Goal: Navigation & Orientation: Find specific page/section

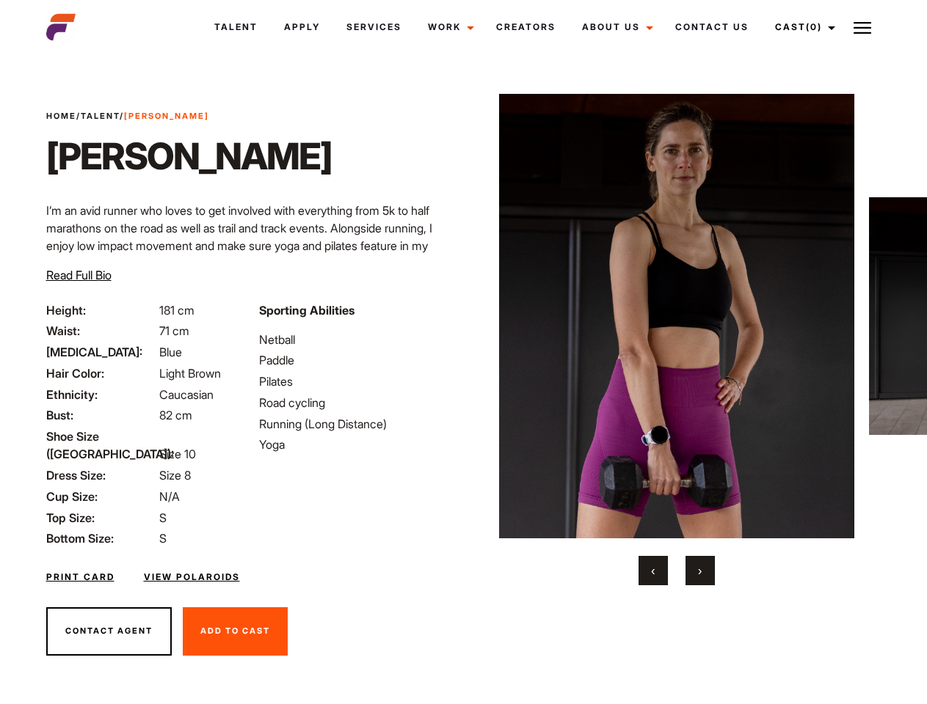
click at [801, 27] on link "Cast (0)" at bounding box center [803, 27] width 82 height 40
click at [862, 27] on img at bounding box center [862, 28] width 18 height 18
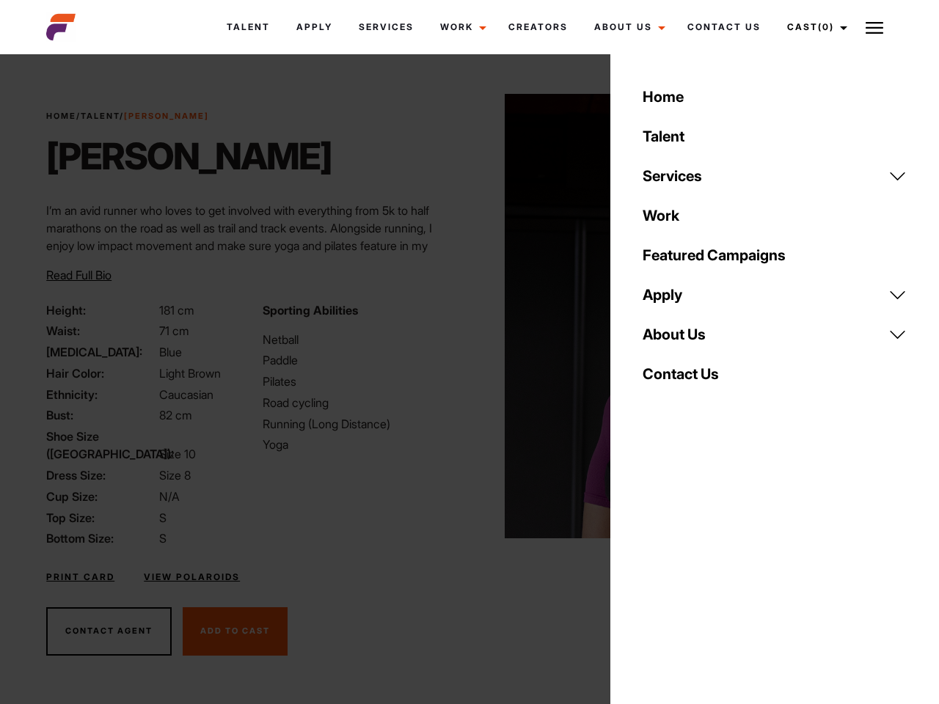
click at [676, 340] on link "About Us" at bounding box center [775, 335] width 282 height 40
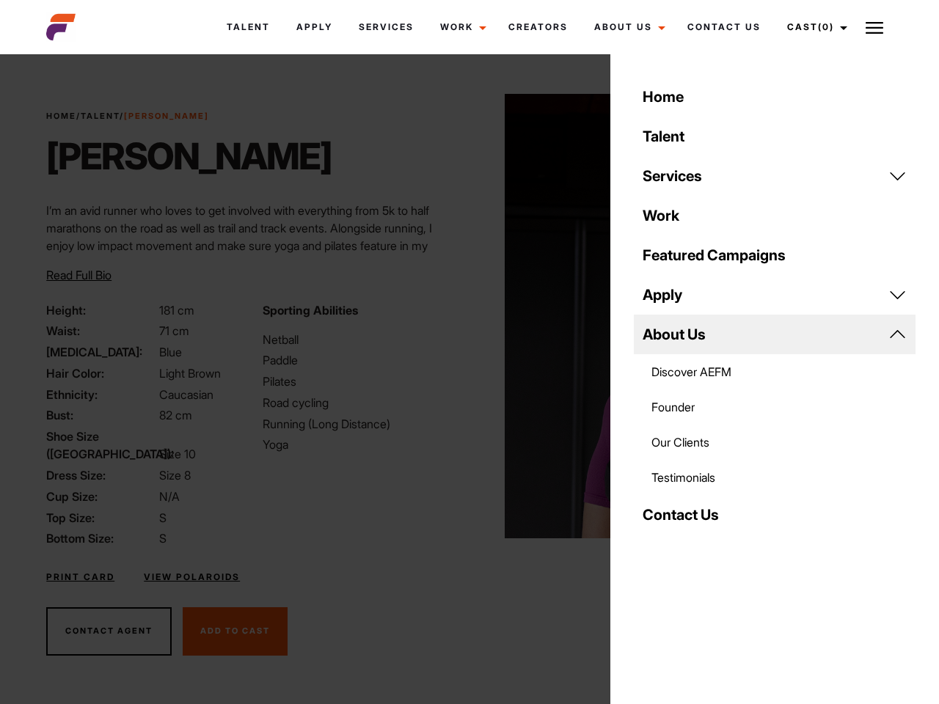
click at [463, 316] on div "Sporting Abilities Netball Paddle Pilates Road cycling Running (Long Distance) …" at bounding box center [362, 425] width 216 height 247
click at [653, 571] on div "Home Talent Services Talent Casting Photography Videography Creative Hair and M…" at bounding box center [774, 352] width 329 height 704
click at [700, 571] on div "Home Talent Services Talent Casting Photography Videography Creative Hair and M…" at bounding box center [774, 352] width 329 height 704
